Goal: Find specific page/section: Find specific page/section

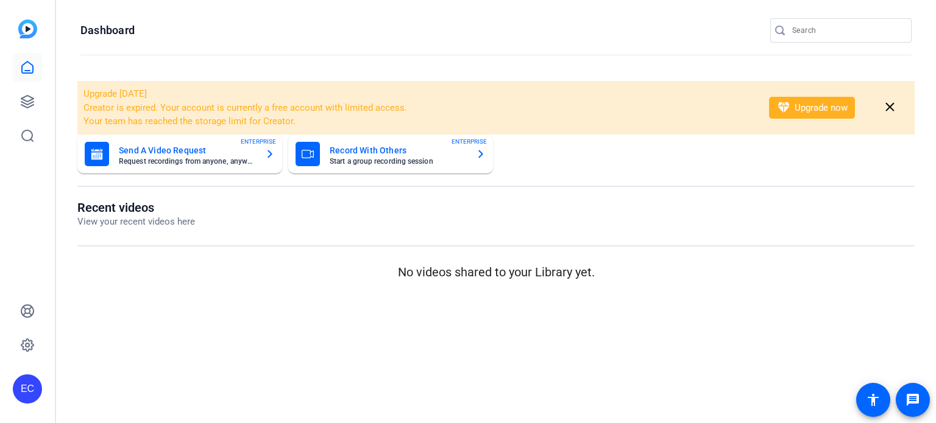
click at [794, 39] on div at bounding box center [847, 30] width 110 height 24
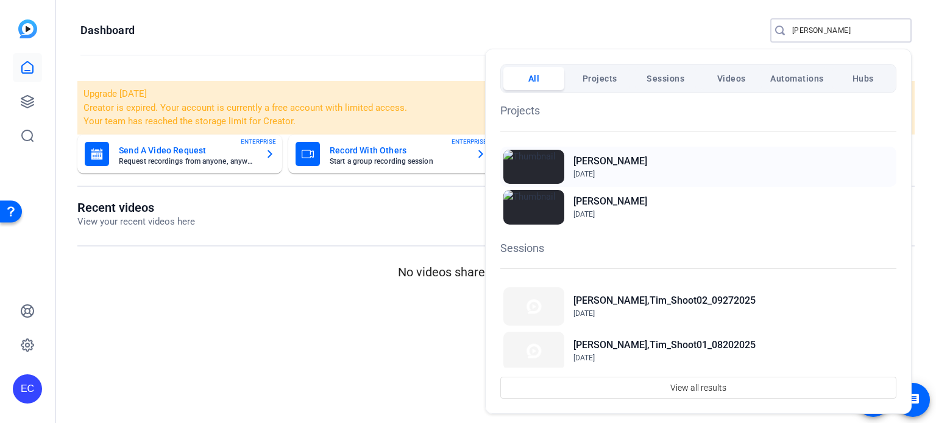
type input "tim"
click at [585, 160] on h2 "[PERSON_NAME]" at bounding box center [610, 161] width 74 height 15
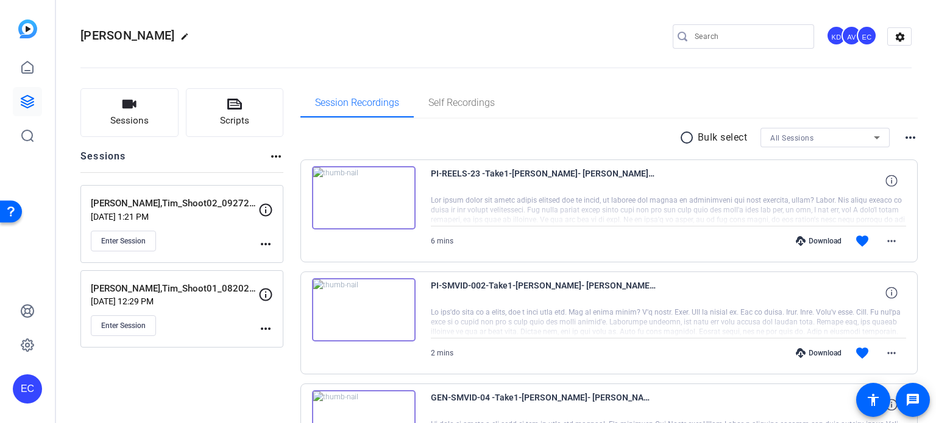
click at [263, 245] on mat-icon "more_horiz" at bounding box center [265, 244] width 15 height 15
click at [275, 255] on span "Edit Session" at bounding box center [295, 261] width 55 height 15
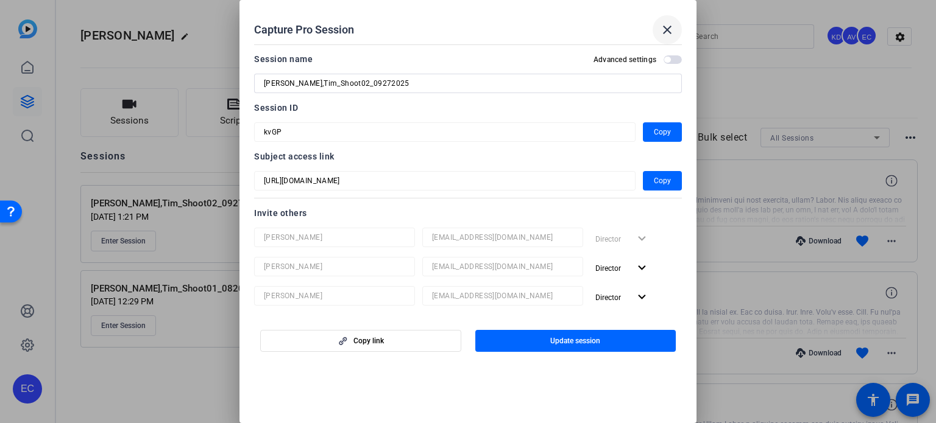
click at [666, 25] on mat-icon "close" at bounding box center [667, 30] width 15 height 15
